Goal: Transaction & Acquisition: Book appointment/travel/reservation

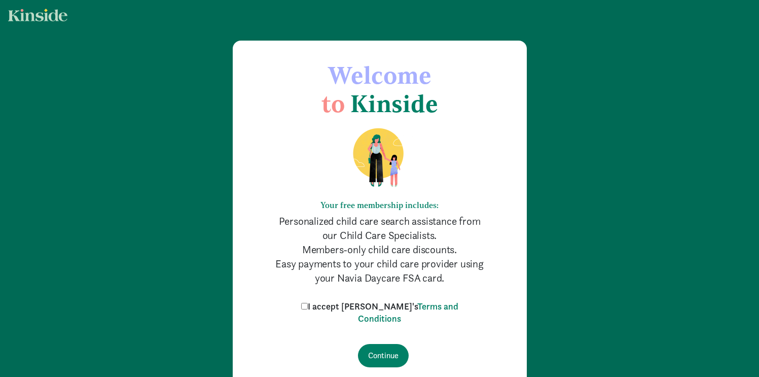
click at [308, 305] on input "I accept [PERSON_NAME]'s Terms and Conditions" at bounding box center [304, 306] width 7 height 7
checkbox input "true"
click at [387, 359] on input "Continue" at bounding box center [383, 355] width 51 height 23
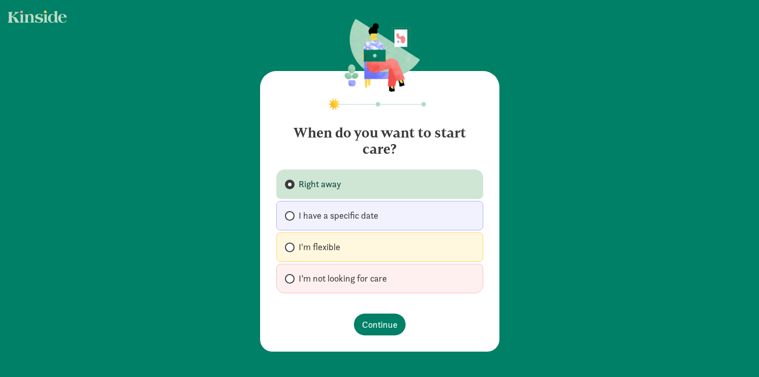
click at [415, 252] on label "I'm flexible" at bounding box center [379, 246] width 207 height 29
click at [292, 251] on input "I'm flexible" at bounding box center [288, 247] width 7 height 7
radio input "true"
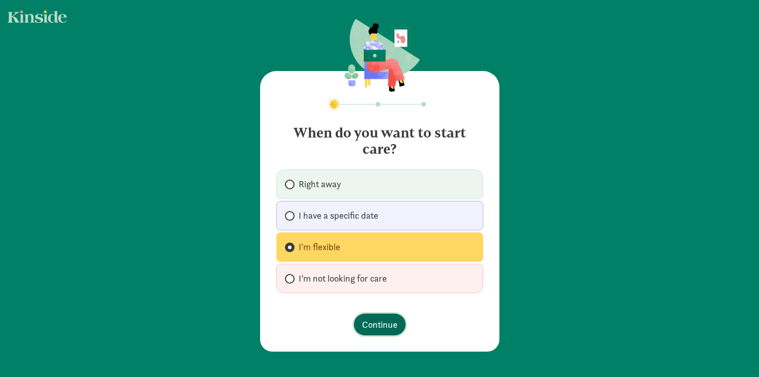
click at [376, 322] on span "Continue" at bounding box center [380, 324] width 36 height 14
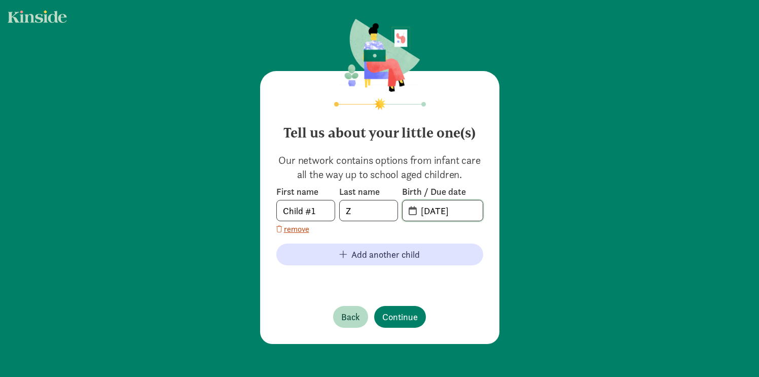
click at [447, 203] on input "[DATE]" at bounding box center [449, 210] width 68 height 20
click at [427, 213] on input "[DATE]" at bounding box center [449, 210] width 68 height 20
type input "01-02-5202"
click at [303, 208] on input "Child #1" at bounding box center [306, 210] width 58 height 20
click at [301, 212] on input "Child #1" at bounding box center [306, 210] width 58 height 20
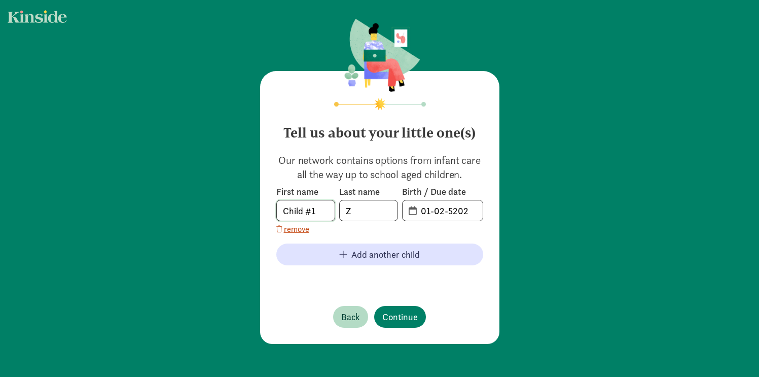
click at [301, 212] on input "Child #1" at bounding box center [306, 210] width 58 height 20
click at [301, 211] on input "Child #1" at bounding box center [306, 210] width 58 height 20
type input "Name"
click at [406, 310] on span "Continue" at bounding box center [400, 317] width 36 height 14
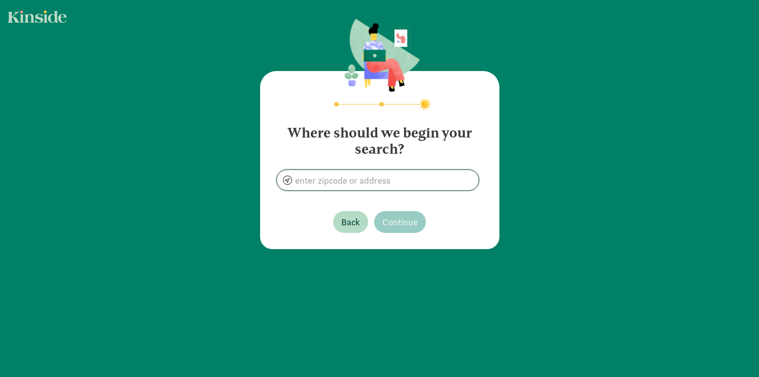
click at [322, 181] on input at bounding box center [378, 180] width 202 height 20
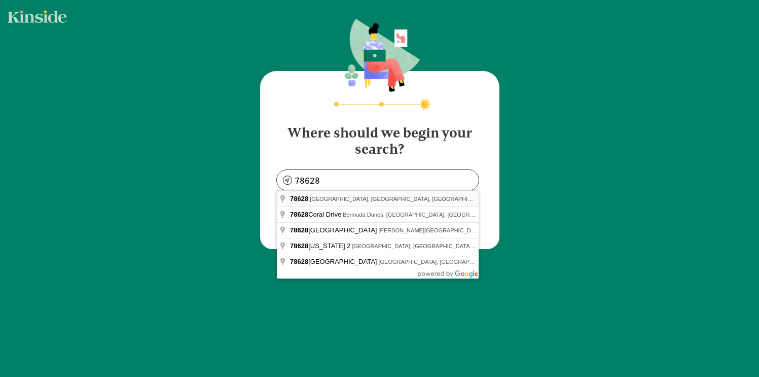
type input "Sun City, TX 78628, USA"
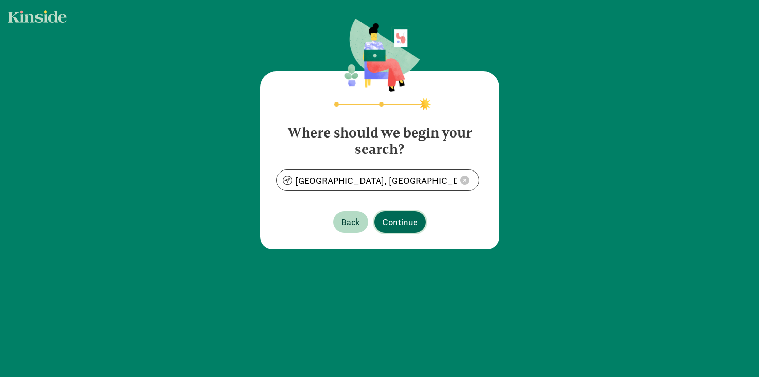
click at [388, 222] on span "Continue" at bounding box center [400, 222] width 36 height 14
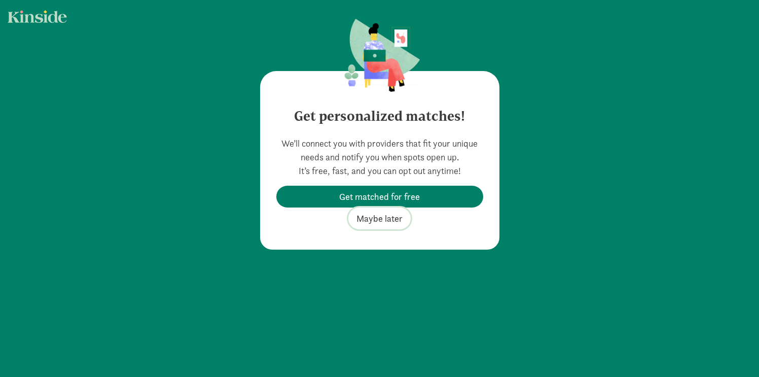
click at [376, 221] on span "Maybe later" at bounding box center [380, 218] width 46 height 14
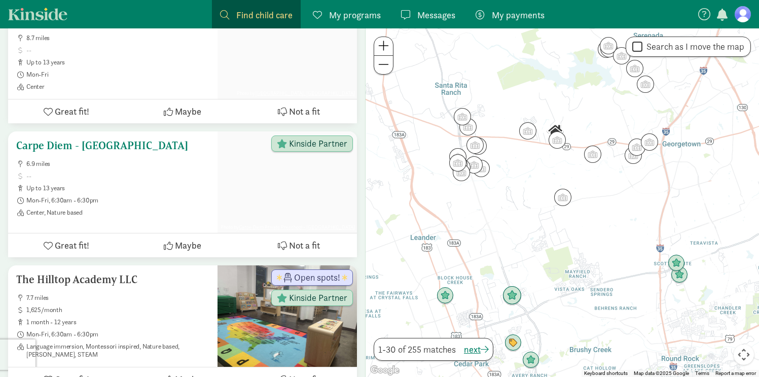
scroll to position [248, 0]
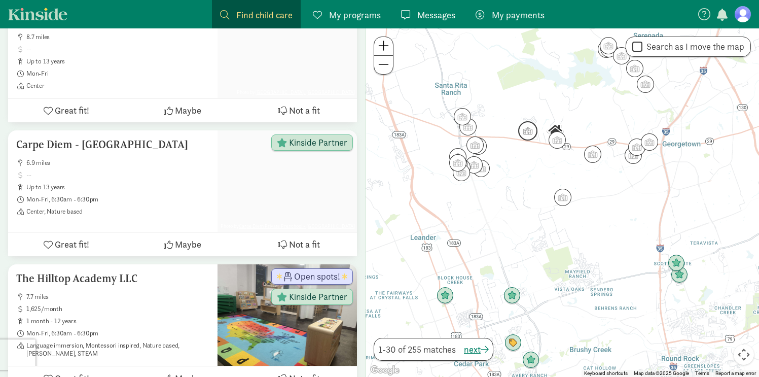
click at [526, 134] on img "Click to see details" at bounding box center [527, 130] width 19 height 19
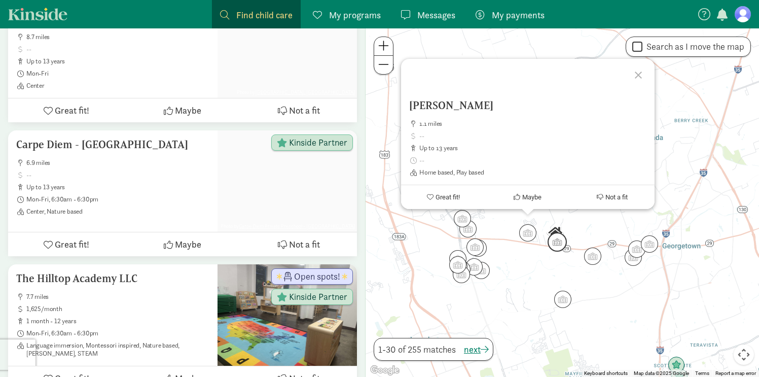
click at [559, 247] on img "Click to see details" at bounding box center [557, 241] width 19 height 19
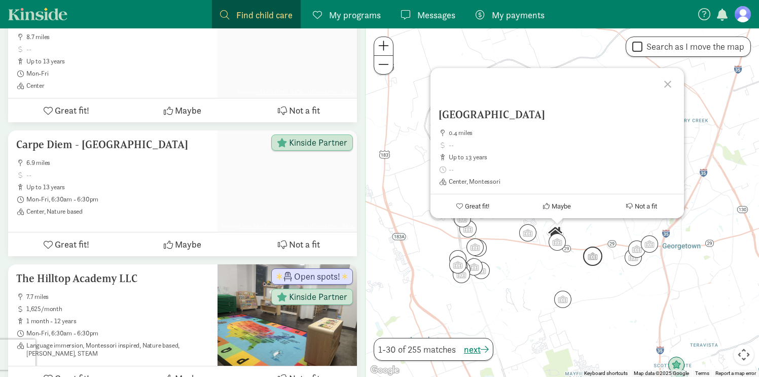
click at [589, 262] on img "Click to see details" at bounding box center [592, 255] width 19 height 19
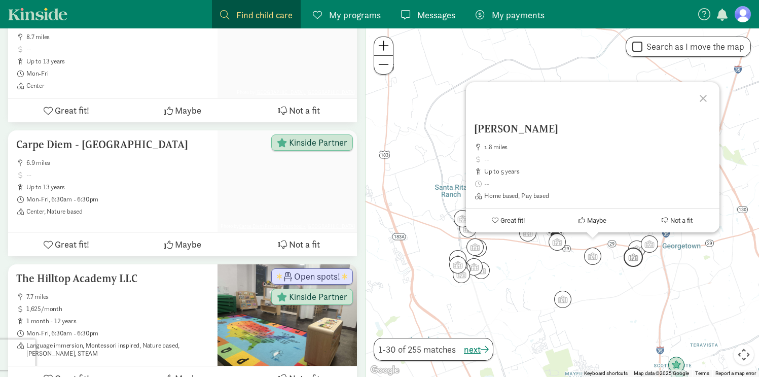
click at [629, 260] on img "Click to see details" at bounding box center [633, 257] width 19 height 19
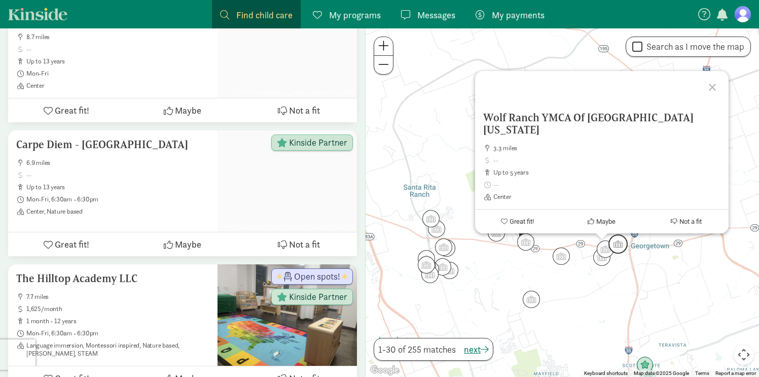
click at [622, 249] on img "Click to see details" at bounding box center [618, 243] width 19 height 19
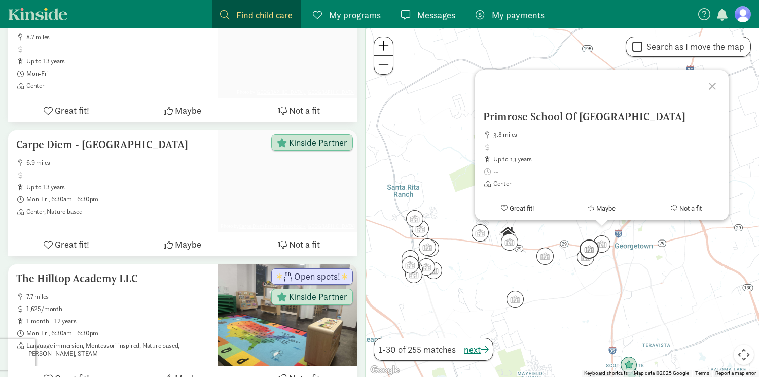
click at [592, 250] on img "Click to see details" at bounding box center [589, 248] width 19 height 19
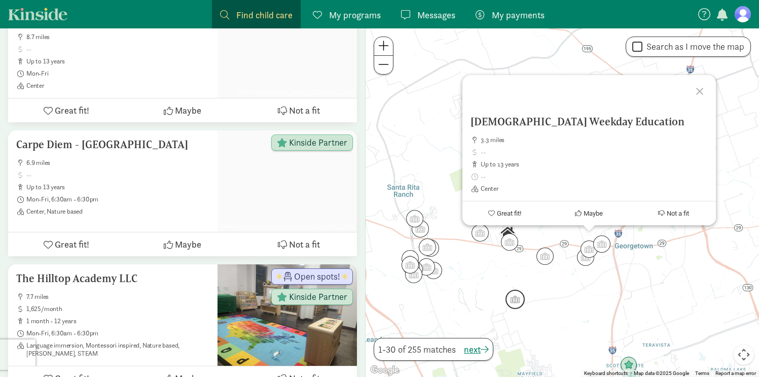
click at [516, 300] on img "Click to see details" at bounding box center [515, 299] width 19 height 19
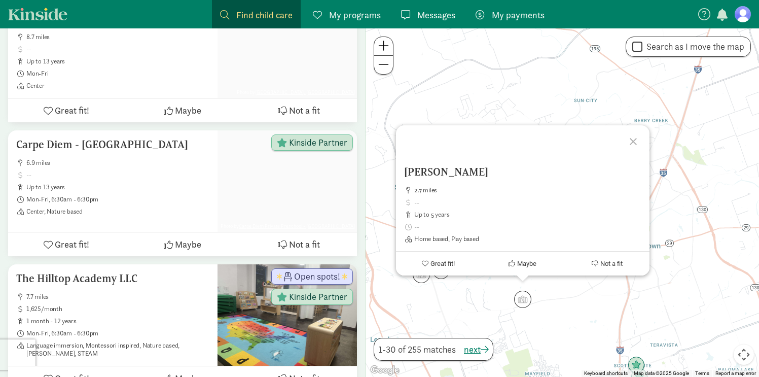
click at [566, 328] on div "To navigate, press the arrow keys. Mounika Baddam 2.7 miles up to 5 years Home …" at bounding box center [563, 202] width 394 height 348
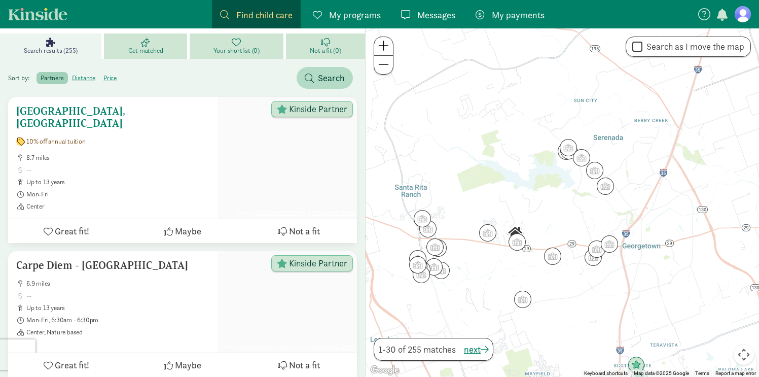
scroll to position [63, 0]
